Goal: Contribute content: Contribute content

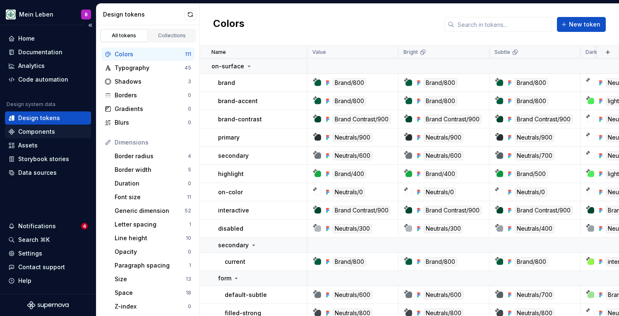
click at [54, 135] on div "Components" at bounding box center [47, 131] width 79 height 8
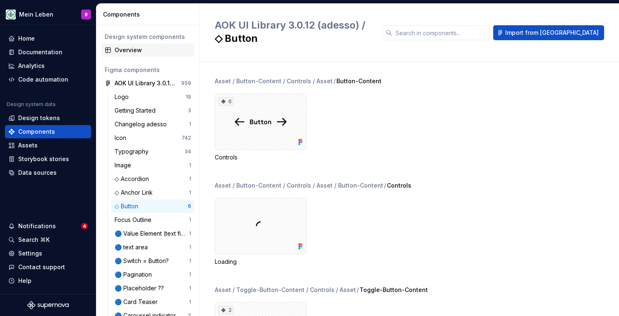
click at [133, 51] on div "Overview" at bounding box center [153, 50] width 77 height 8
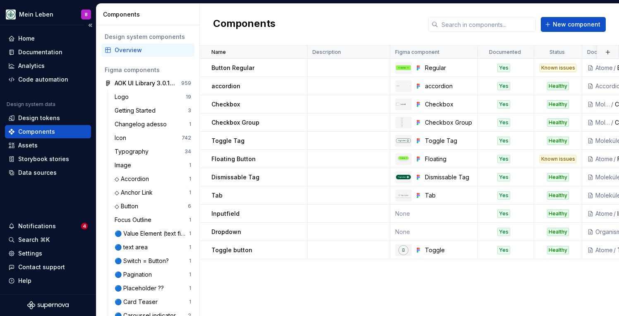
click at [45, 135] on div "Components" at bounding box center [36, 131] width 37 height 8
click at [131, 51] on div "Overview" at bounding box center [153, 50] width 77 height 8
click at [130, 84] on div "AOK UI Library 3.0.12 (adesso)" at bounding box center [146, 83] width 62 height 8
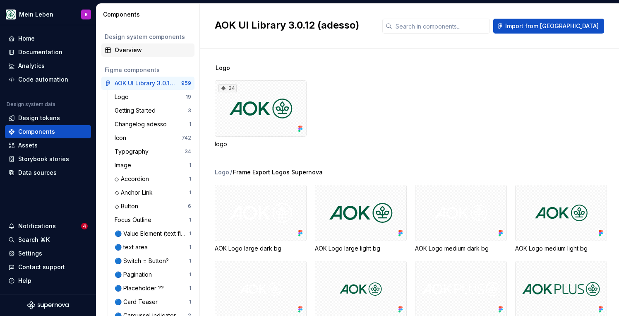
click at [121, 52] on div "Overview" at bounding box center [153, 50] width 77 height 8
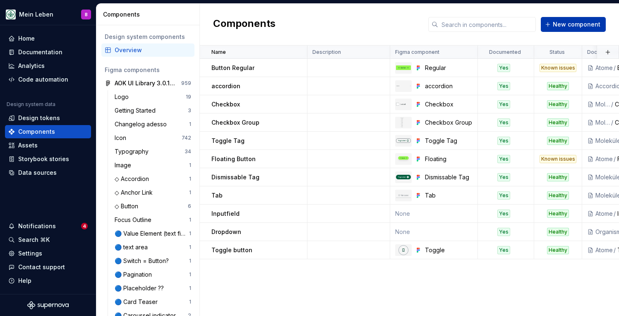
click at [574, 29] on button "New component" at bounding box center [573, 24] width 65 height 15
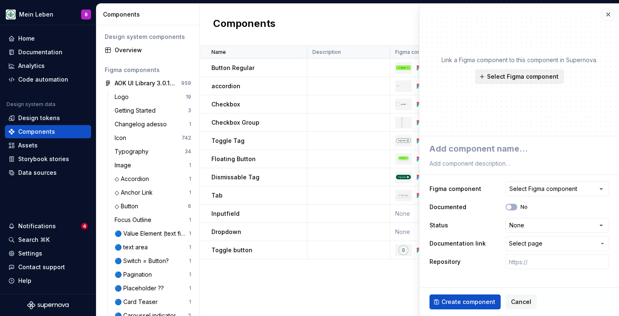
click at [522, 77] on span "Select Figma component" at bounding box center [523, 76] width 72 height 8
type textarea "*"
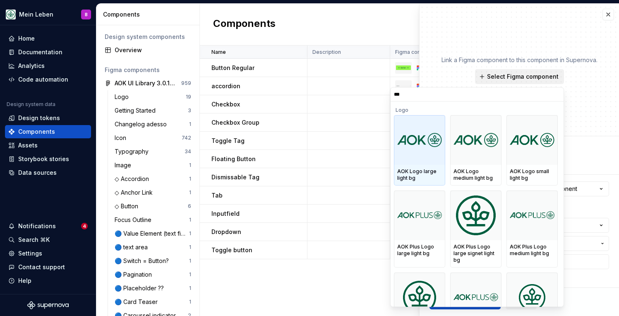
type input "****"
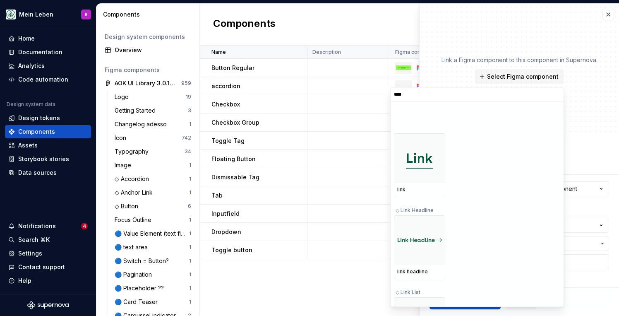
scroll to position [367, 0]
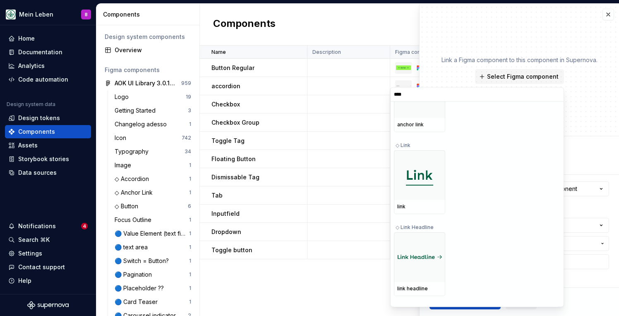
type textarea "*"
click at [267, 290] on div "Name Description Figma component Documented Status Documentation link Repositor…" at bounding box center [409, 181] width 419 height 270
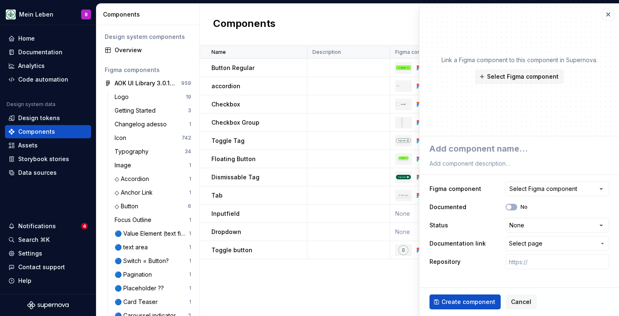
click at [274, 283] on div "Name Description Figma component Documented Status Documentation link Repositor…" at bounding box center [409, 181] width 419 height 270
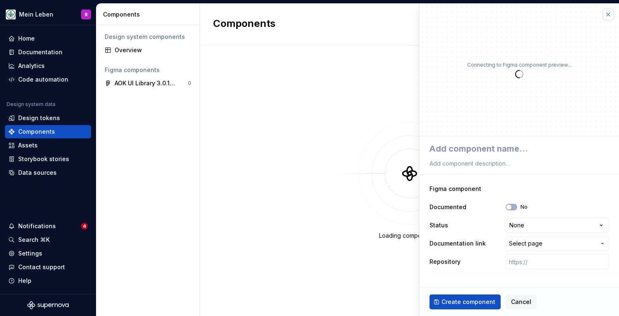
click at [610, 13] on button "button" at bounding box center [609, 15] width 12 height 12
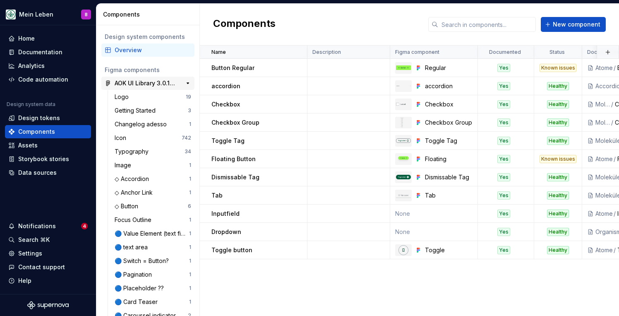
click at [144, 80] on div "AOK UI Library 3.0.12 (adesso)" at bounding box center [146, 83] width 62 height 8
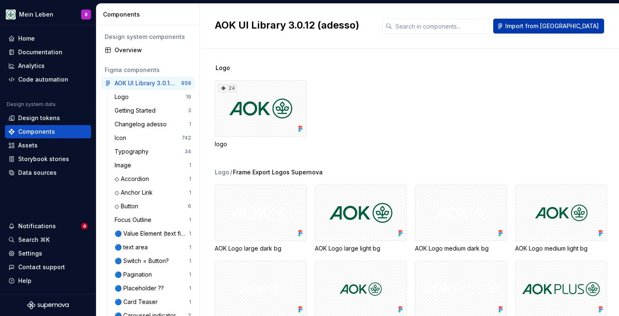
click at [593, 21] on button "Import from [GEOGRAPHIC_DATA]" at bounding box center [548, 26] width 111 height 15
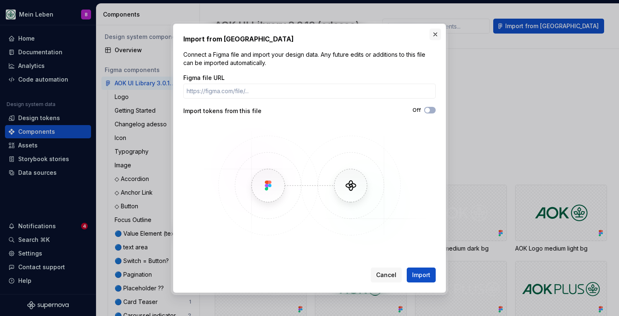
click at [434, 34] on button "button" at bounding box center [436, 35] width 12 height 12
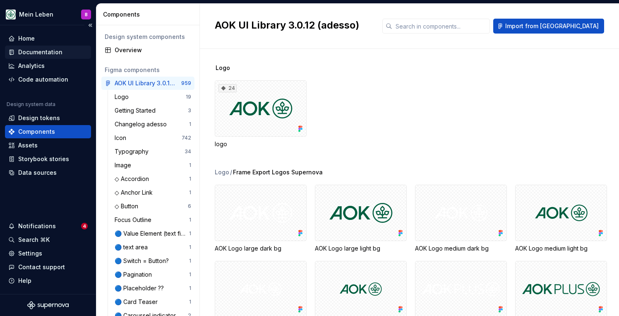
click at [40, 52] on div "Documentation" at bounding box center [40, 52] width 44 height 8
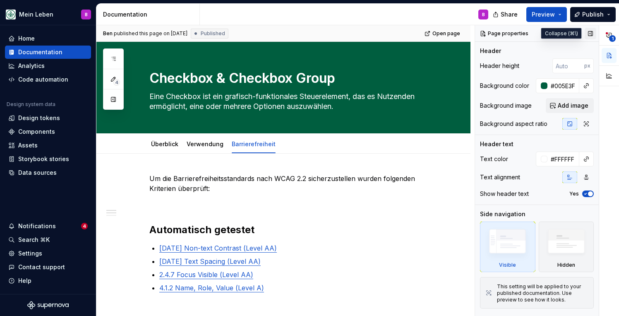
click at [591, 34] on button "button" at bounding box center [591, 34] width 12 height 12
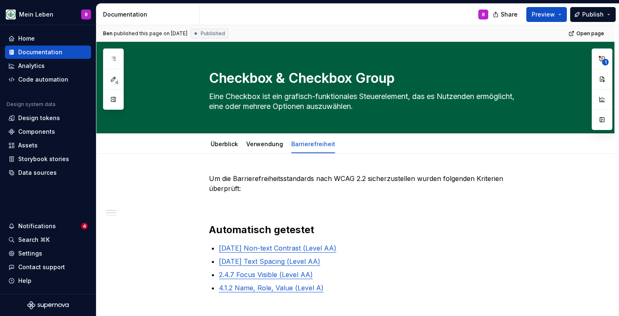
click at [114, 60] on icon "button" at bounding box center [113, 58] width 7 height 7
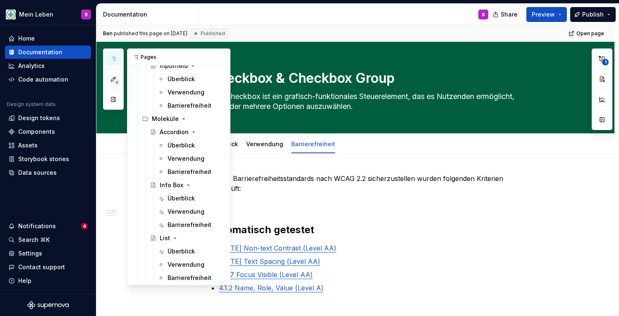
scroll to position [324, 0]
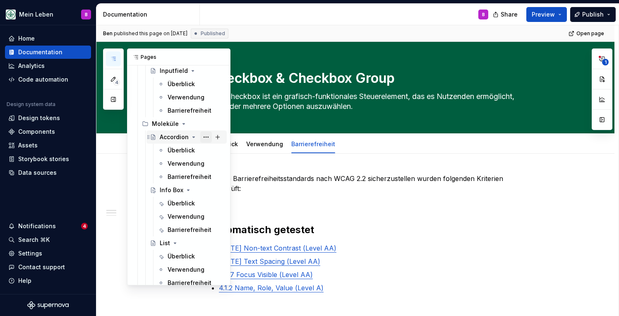
click at [204, 137] on button "Page tree" at bounding box center [206, 137] width 12 height 12
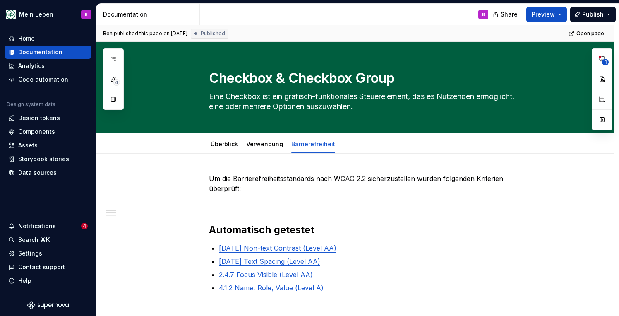
click at [428, 194] on html "Mein Leben B Home Documentation Analytics Code automation Design system data De…" at bounding box center [309, 158] width 619 height 316
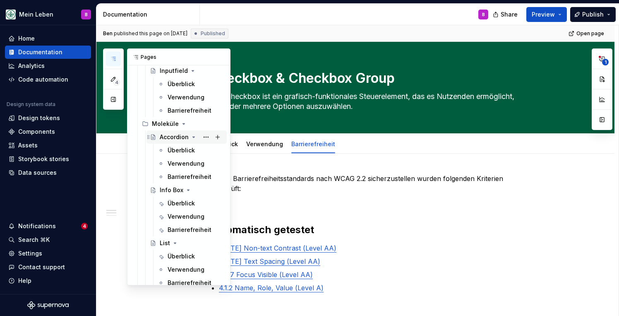
click at [173, 134] on div "Accordion" at bounding box center [174, 137] width 29 height 8
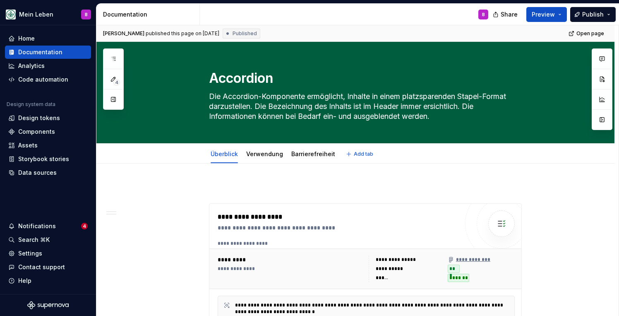
type textarea "*"
click at [38, 131] on div "Components" at bounding box center [36, 131] width 37 height 8
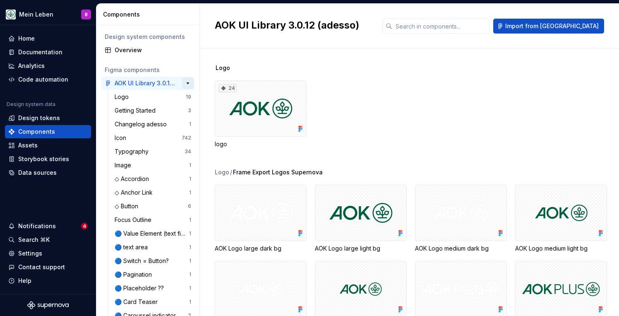
click at [190, 83] on button "button" at bounding box center [188, 83] width 12 height 12
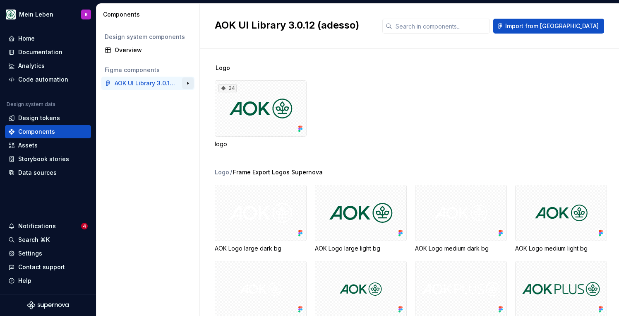
click at [190, 83] on button "button" at bounding box center [188, 83] width 12 height 12
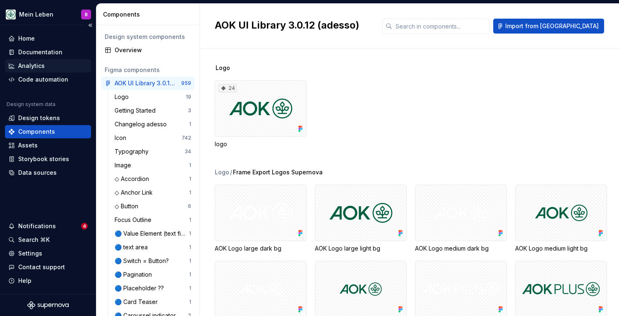
click at [29, 62] on div "Analytics" at bounding box center [31, 66] width 26 height 8
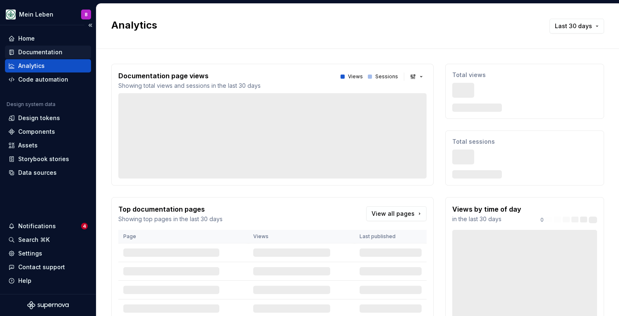
click at [31, 53] on div "Documentation" at bounding box center [40, 52] width 44 height 8
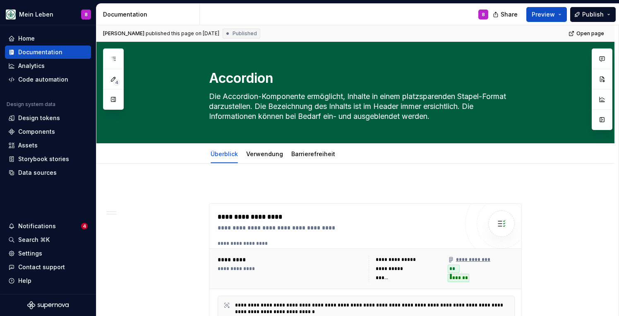
type textarea "*"
click at [45, 228] on div "Notifications" at bounding box center [37, 226] width 38 height 8
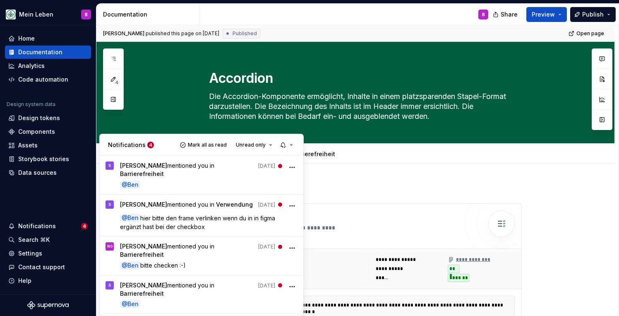
type textarea "*"
click at [39, 131] on html "Mein Leben B Home Documentation Analytics Code automation Design system data De…" at bounding box center [309, 158] width 619 height 316
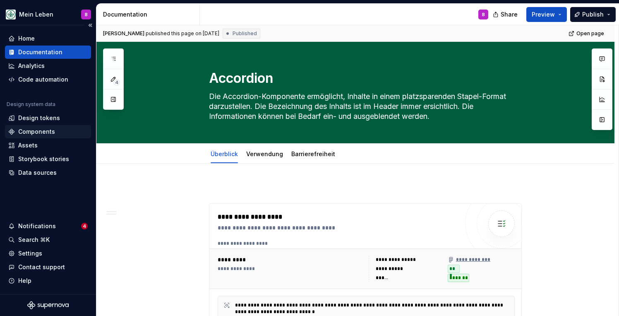
click at [33, 131] on div "Components" at bounding box center [36, 131] width 37 height 8
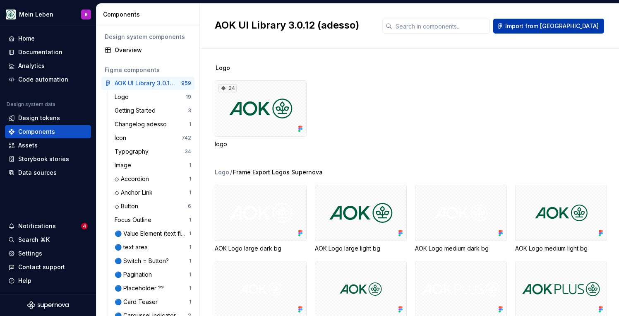
click at [559, 25] on span "Import from [GEOGRAPHIC_DATA]" at bounding box center [552, 26] width 94 height 8
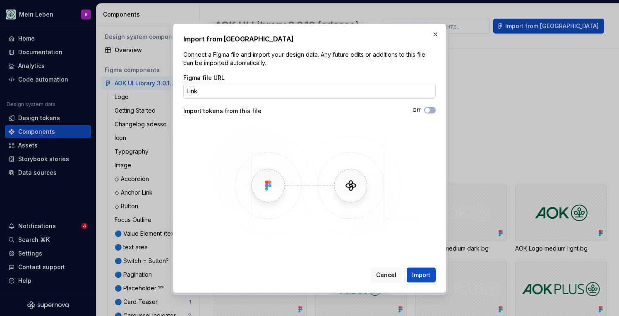
type input "Link"
click at [421, 274] on button "Import" at bounding box center [421, 274] width 29 height 15
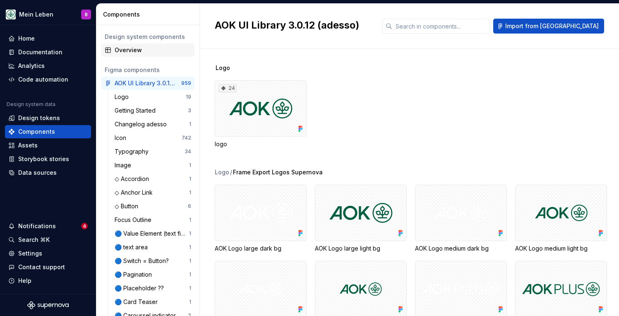
click at [142, 52] on div "Overview" at bounding box center [153, 50] width 77 height 8
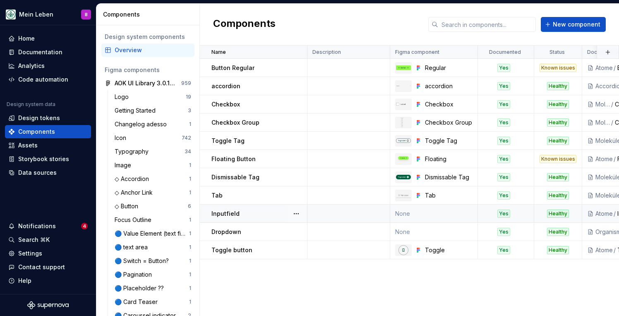
click at [413, 213] on td "None" at bounding box center [434, 213] width 88 height 18
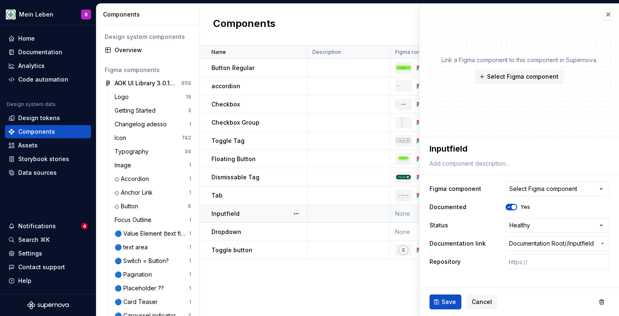
click at [399, 212] on td "None" at bounding box center [434, 213] width 88 height 18
click at [548, 192] on div "Select Figma component" at bounding box center [543, 189] width 68 height 8
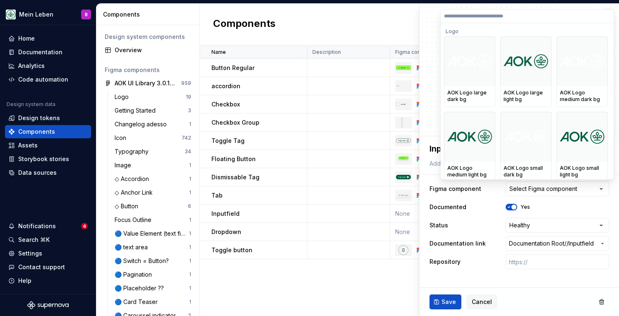
type textarea "*"
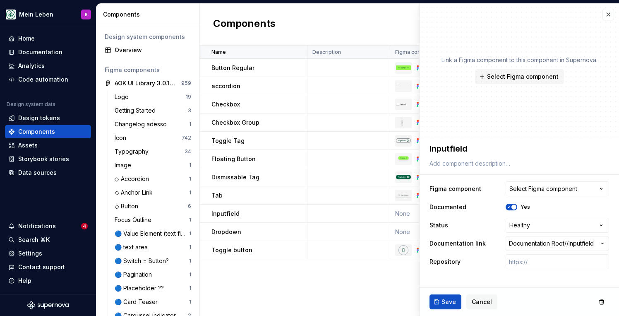
click at [314, 293] on html "Mein Leben B Home Documentation Analytics Code automation Design system data De…" at bounding box center [309, 158] width 619 height 316
click at [314, 293] on div "Name Description Figma component Documented Status Documentation link Repositor…" at bounding box center [409, 181] width 419 height 270
click at [498, 78] on span "Select Figma component" at bounding box center [523, 76] width 72 height 8
type textarea "*"
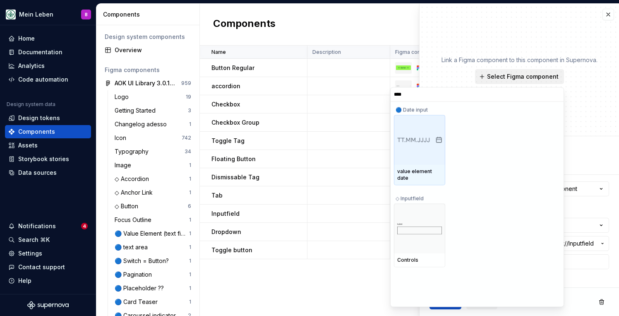
type input "*****"
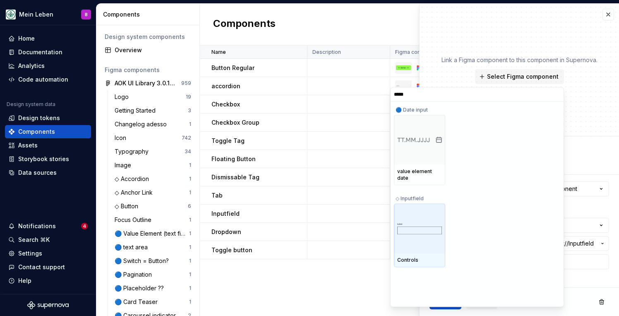
click at [417, 222] on img at bounding box center [419, 228] width 45 height 12
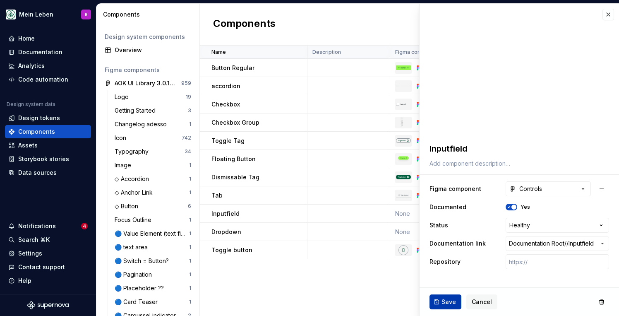
click at [434, 298] on button "Save" at bounding box center [446, 301] width 32 height 15
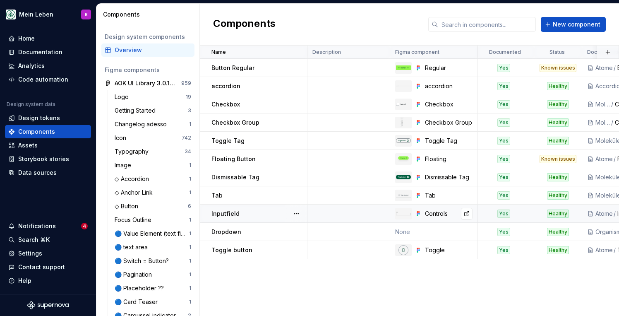
click at [411, 215] on img at bounding box center [403, 213] width 15 height 4
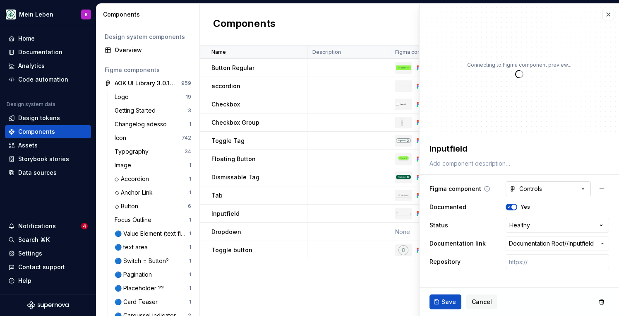
type textarea "*"
click at [550, 187] on button "Controls" at bounding box center [548, 188] width 85 height 15
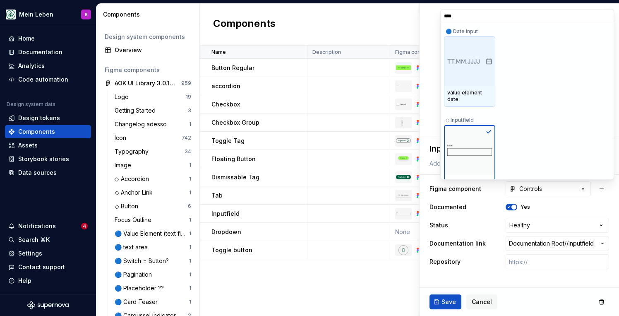
type input "*****"
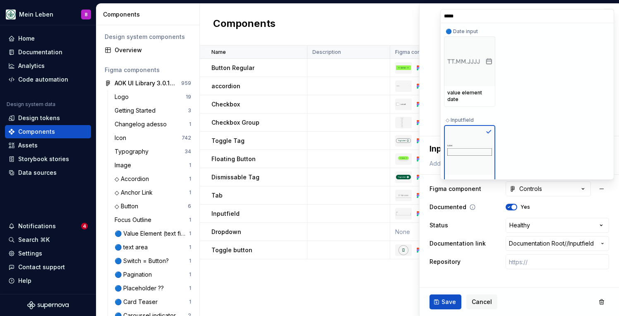
click at [560, 209] on html "Mein Leben B Home Documentation Analytics Code automation Design system data De…" at bounding box center [309, 158] width 619 height 316
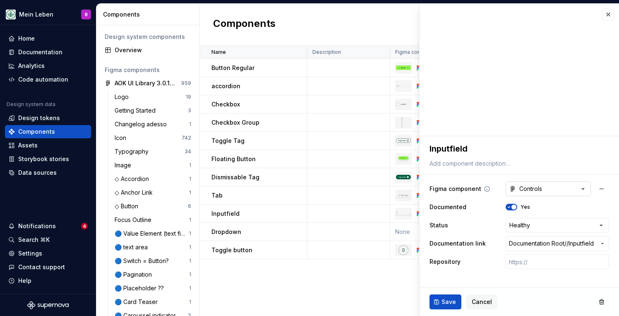
click at [571, 191] on button "Controls" at bounding box center [548, 188] width 85 height 15
click at [603, 188] on html "Mein Leben B Home Documentation Analytics Code automation Design system data De…" at bounding box center [309, 158] width 619 height 316
click at [603, 188] on button "button" at bounding box center [601, 188] width 15 height 15
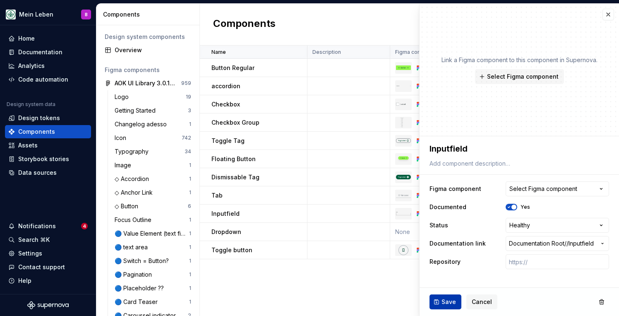
click at [441, 300] on button "Save" at bounding box center [446, 301] width 32 height 15
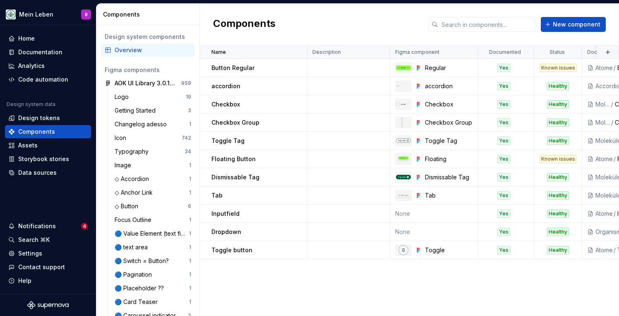
click at [386, 279] on div "Name Description Figma component Documented Status Documentation link Repositor…" at bounding box center [409, 181] width 419 height 270
click at [139, 86] on div "AOK UI Library 3.0.13 (adesso)" at bounding box center [146, 83] width 62 height 8
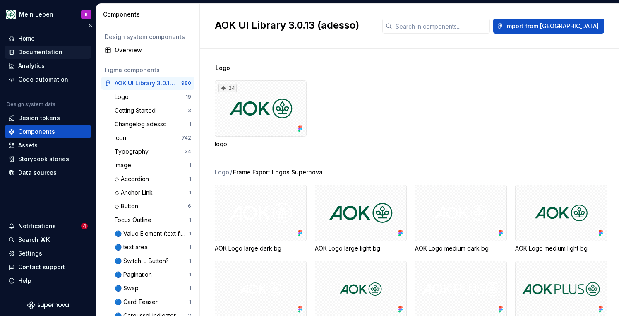
click at [32, 52] on div "Documentation" at bounding box center [40, 52] width 44 height 8
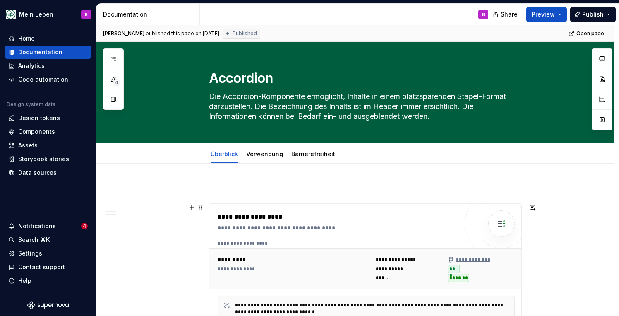
type textarea "*"
